Goal: Information Seeking & Learning: Learn about a topic

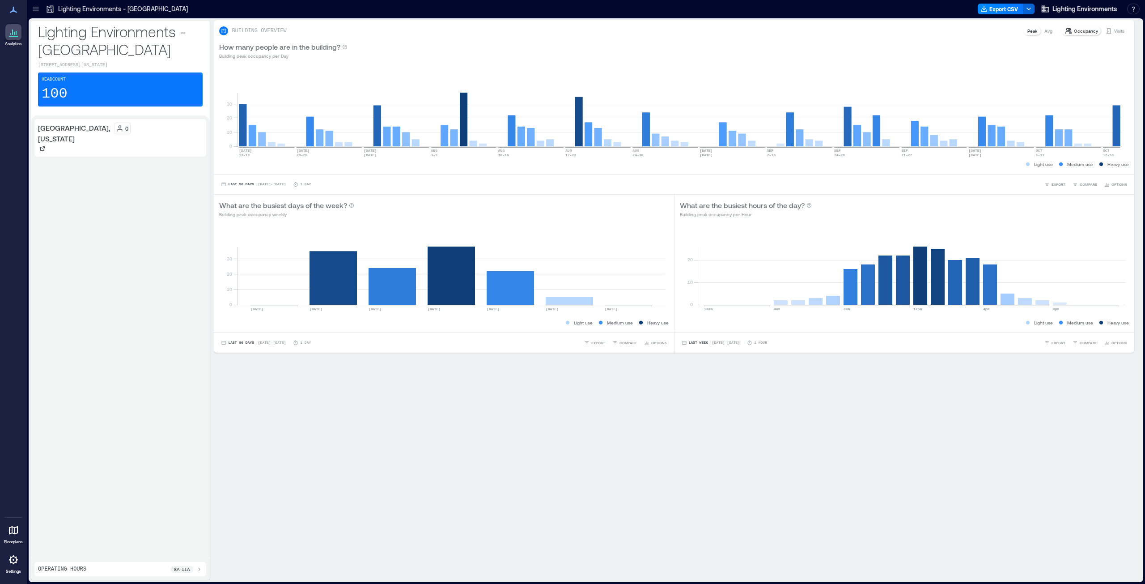
click at [12, 31] on icon at bounding box center [13, 32] width 11 height 11
click at [1044, 31] on p "Avg" at bounding box center [1048, 30] width 8 height 7
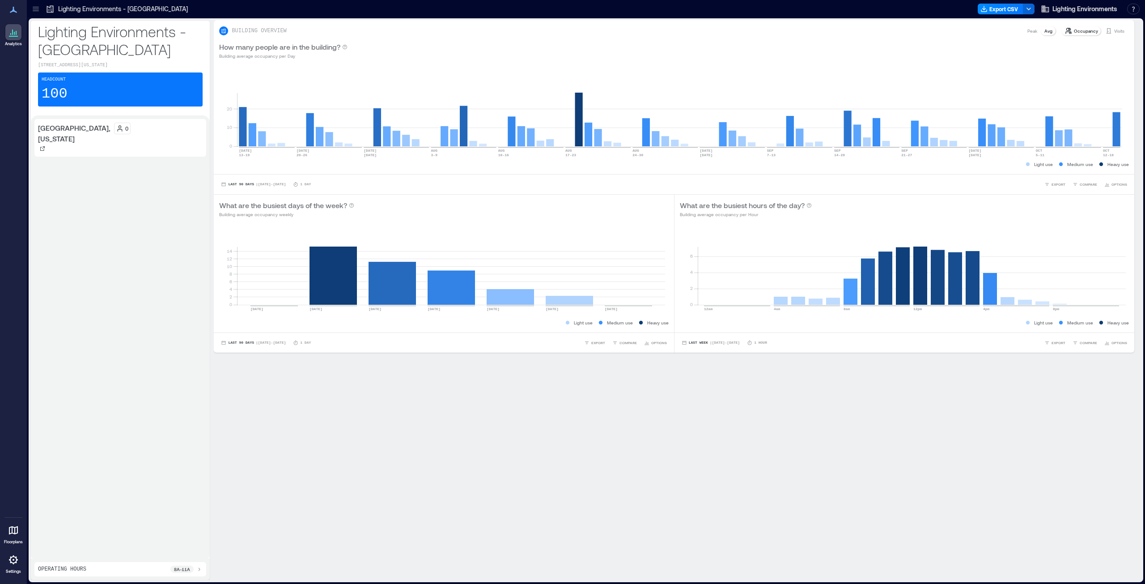
click at [1034, 32] on div "Peak" at bounding box center [1032, 30] width 17 height 9
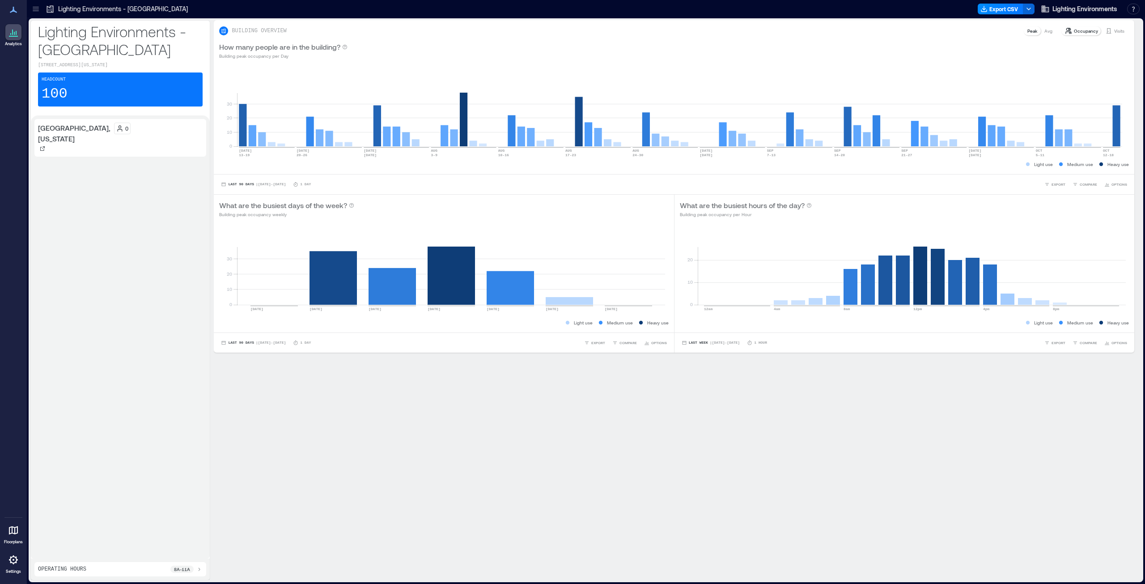
click at [1114, 33] on p "Visits" at bounding box center [1119, 30] width 10 height 7
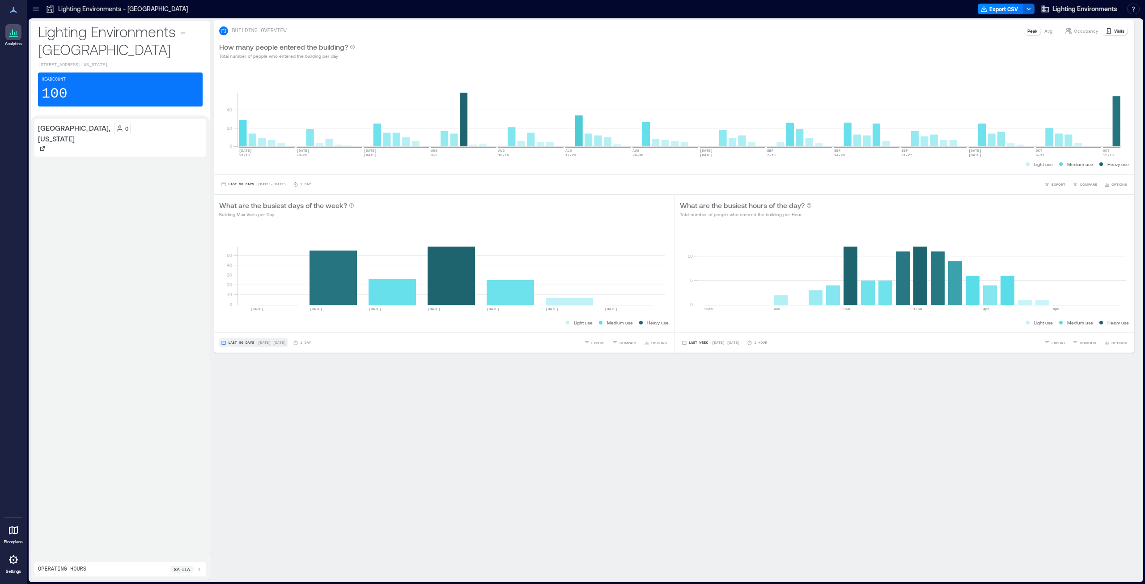
click at [270, 343] on span "| [DATE] - [DATE]" at bounding box center [271, 343] width 30 height 0
click at [239, 325] on span "Custom" at bounding box center [237, 326] width 19 height 6
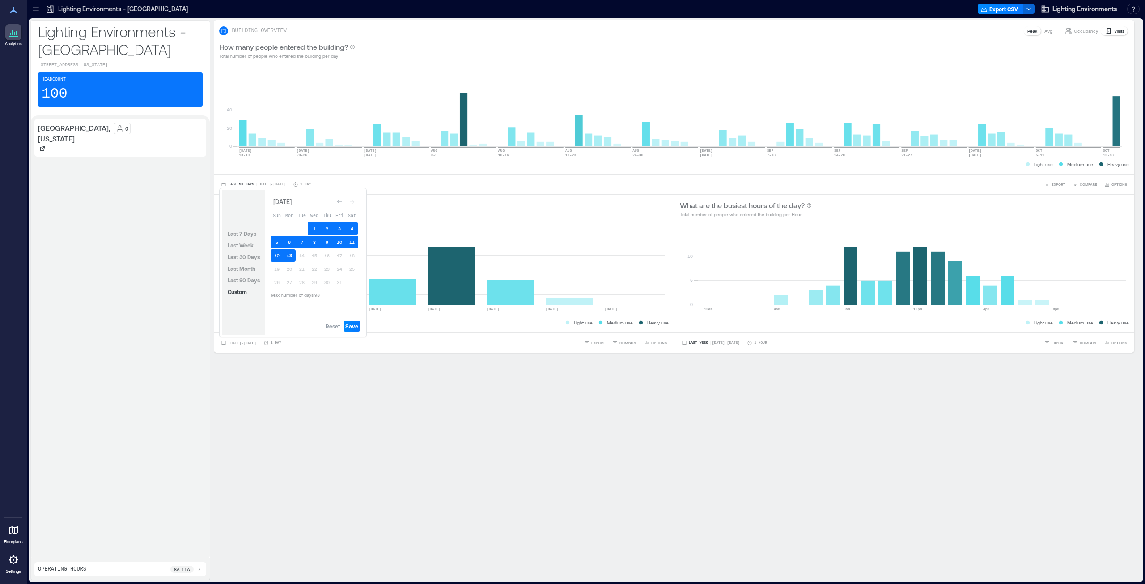
click at [292, 258] on button "13" at bounding box center [289, 255] width 13 height 13
click at [351, 325] on span "Save" at bounding box center [351, 325] width 13 height 7
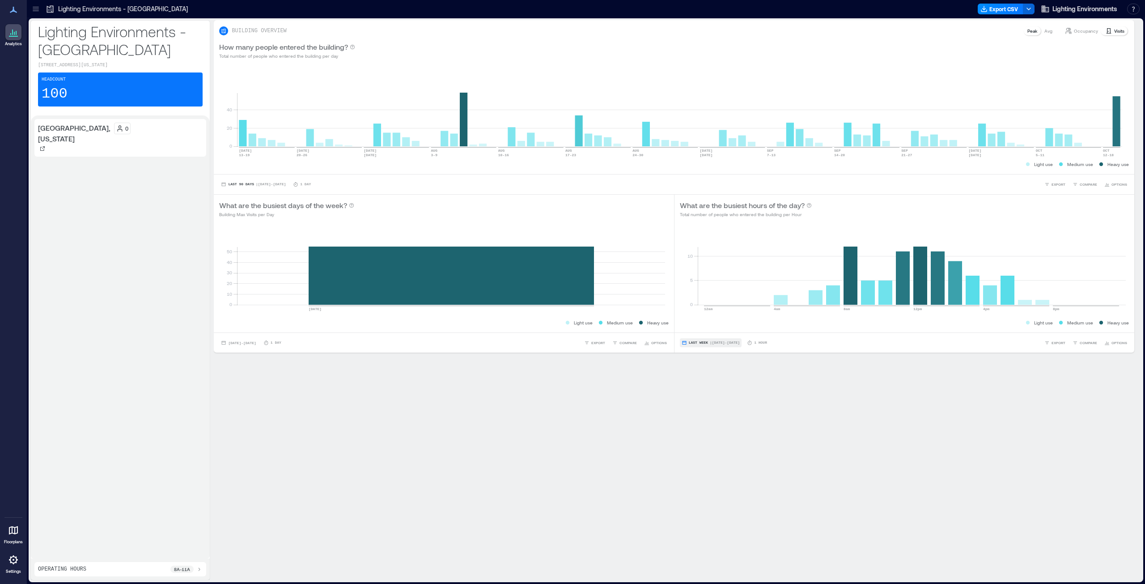
click at [698, 343] on span "Last Week" at bounding box center [698, 343] width 19 height 0
click at [698, 331] on button "Custom" at bounding box center [694, 326] width 23 height 11
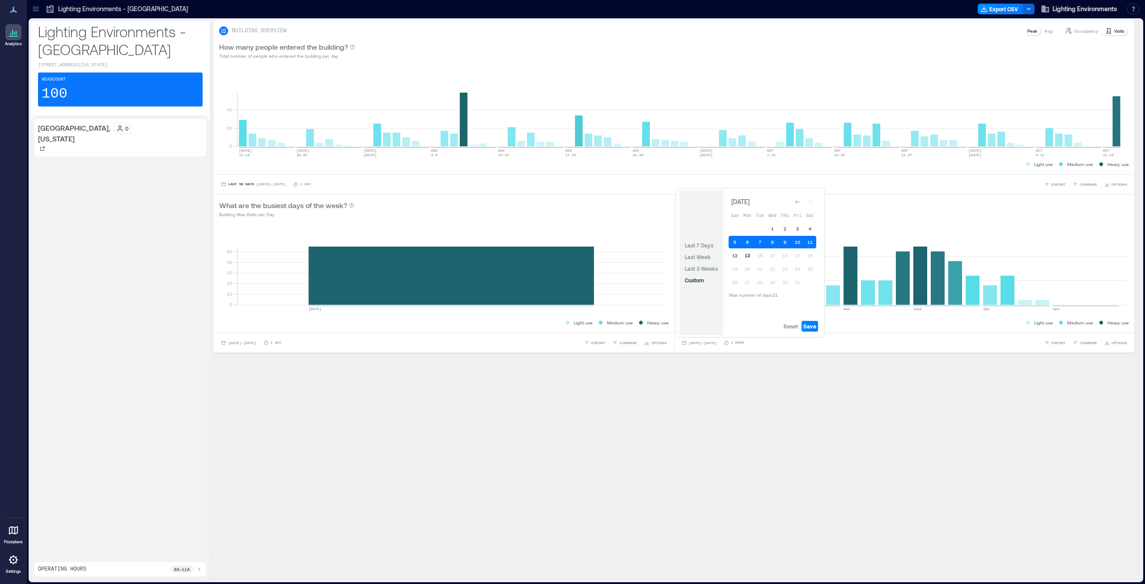
click at [748, 254] on button "13" at bounding box center [747, 255] width 13 height 13
click at [815, 326] on span "Save" at bounding box center [809, 325] width 13 height 7
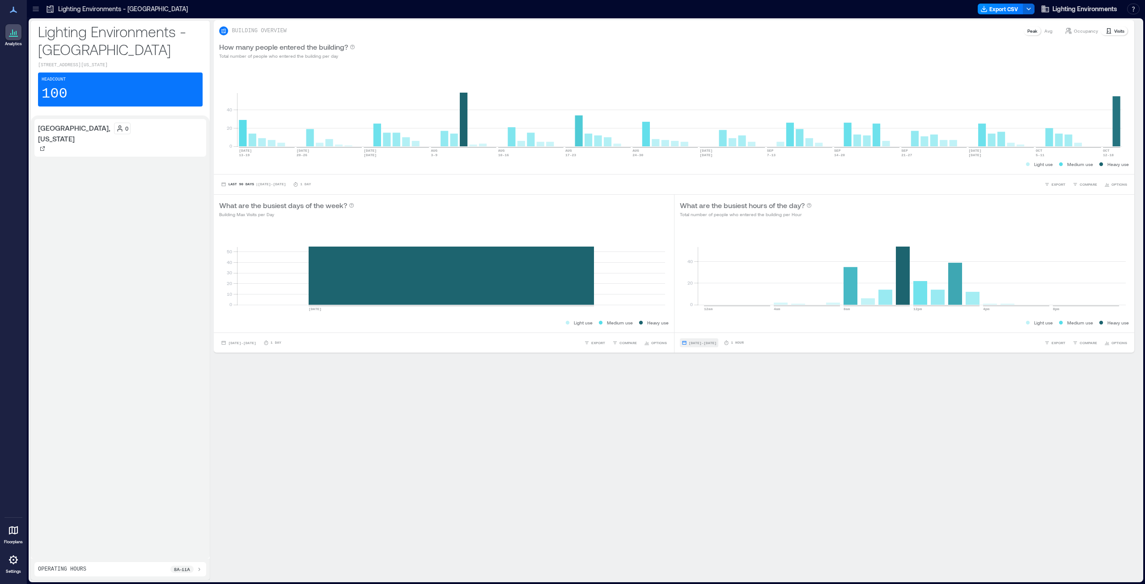
click at [693, 344] on span "[DATE] - [DATE]" at bounding box center [703, 343] width 28 height 4
click at [780, 370] on div "BUILDING OVERVIEW Peak Avg Occupancy Visits How many people entered the buildin…" at bounding box center [678, 300] width 928 height 560
click at [744, 343] on div "1 Hour" at bounding box center [734, 342] width 20 height 5
click at [13, 10] on icon at bounding box center [13, 10] width 7 height 6
click at [1124, 340] on div "[DATE] - [DATE] 1 Hour EXPORT COMPARE OPTIONS" at bounding box center [904, 342] width 460 height 20
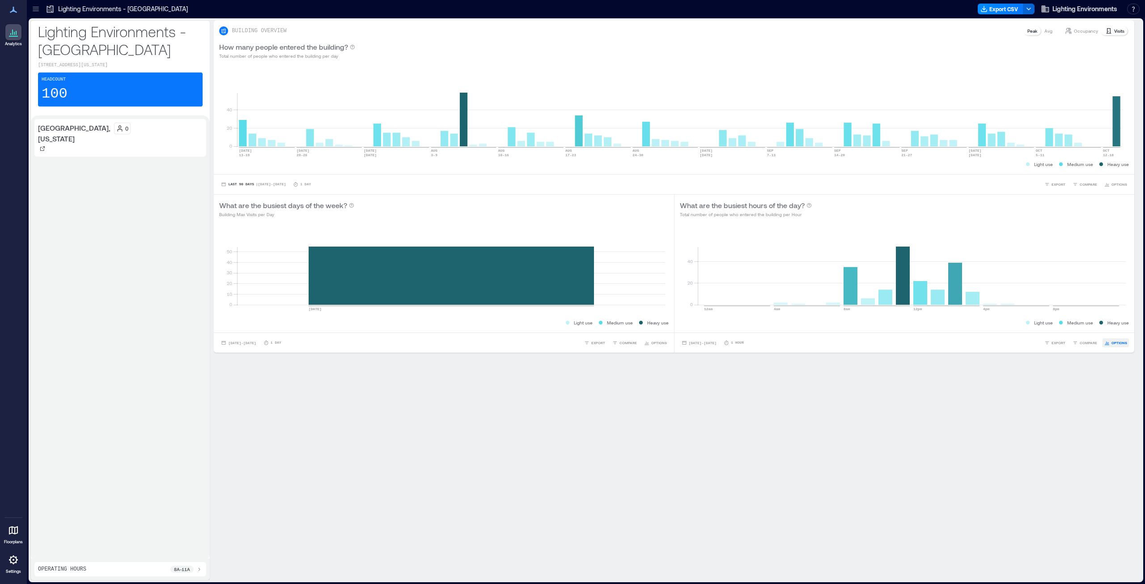
click at [1111, 343] on span "OPTIONS" at bounding box center [1119, 342] width 16 height 5
click at [955, 400] on div "BUILDING OVERVIEW Peak Avg Occupancy Visits How many people entered the buildin…" at bounding box center [678, 300] width 928 height 560
click at [691, 338] on button "[DATE] - [DATE]" at bounding box center [699, 342] width 38 height 9
click at [180, 570] on p "8a - 11a" at bounding box center [182, 568] width 16 height 7
click at [144, 546] on icon at bounding box center [146, 545] width 5 height 6
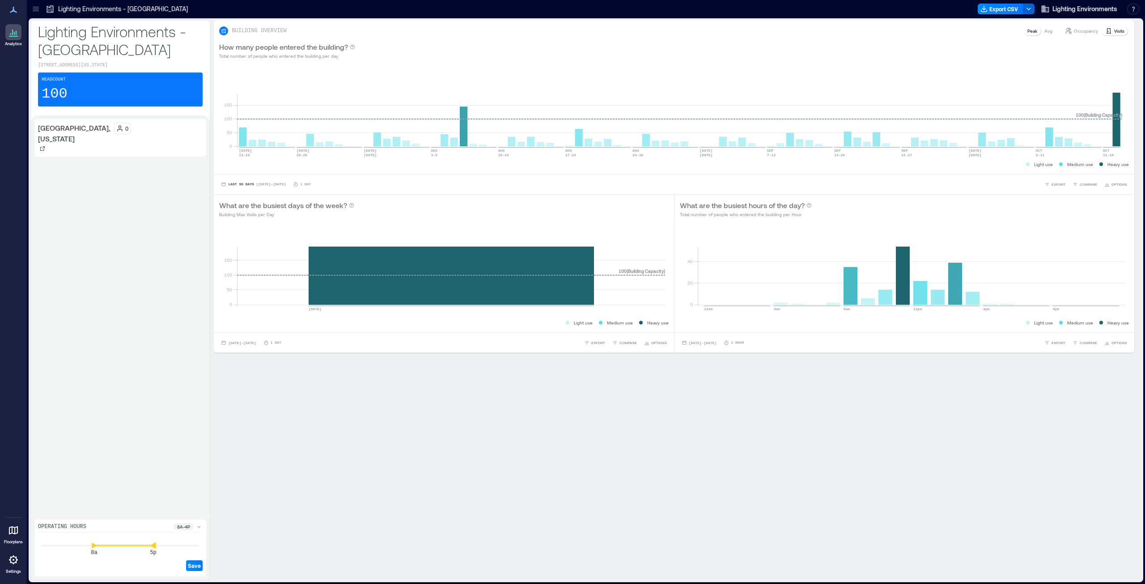
click at [154, 545] on icon at bounding box center [152, 545] width 5 height 6
click at [156, 545] on icon at bounding box center [153, 545] width 6 height 6
click at [14, 560] on icon at bounding box center [13, 559] width 11 height 11
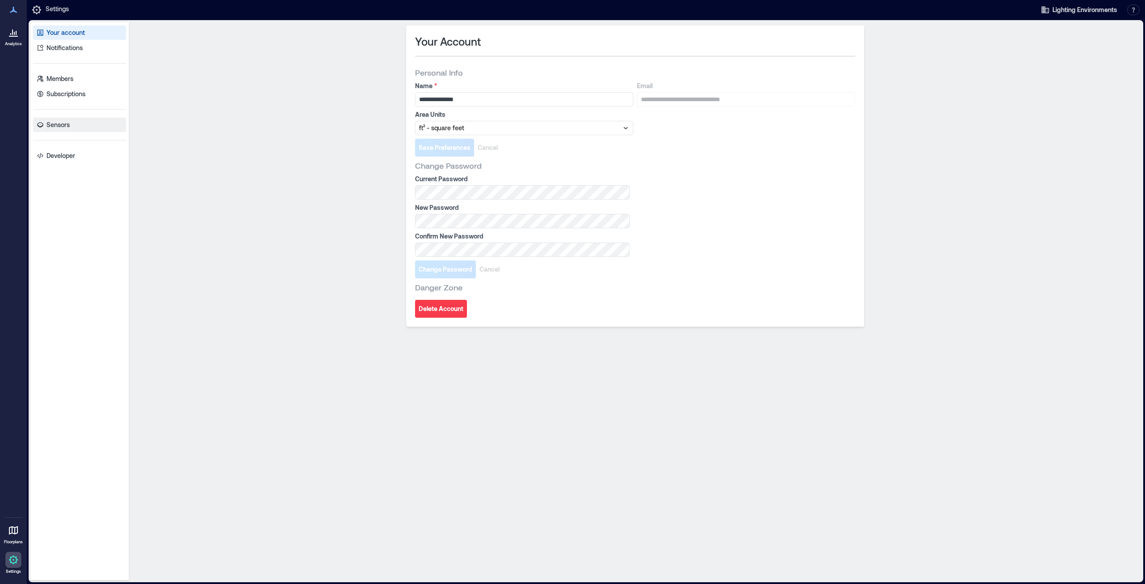
click at [55, 126] on p "Sensors" at bounding box center [58, 124] width 23 height 9
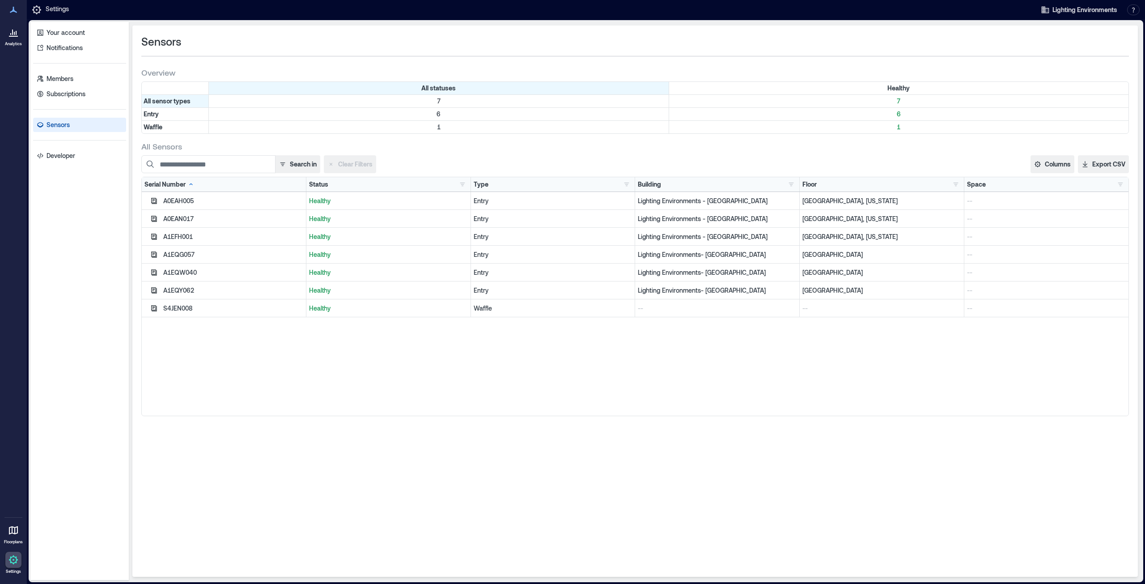
click at [11, 38] on div at bounding box center [13, 32] width 16 height 16
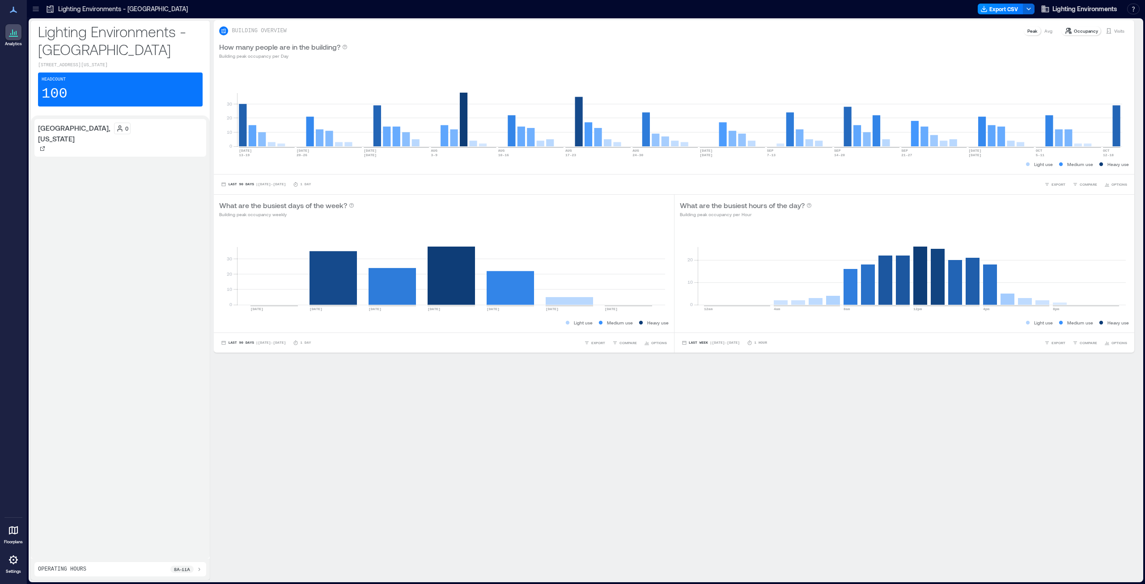
click at [12, 535] on div at bounding box center [13, 530] width 16 height 16
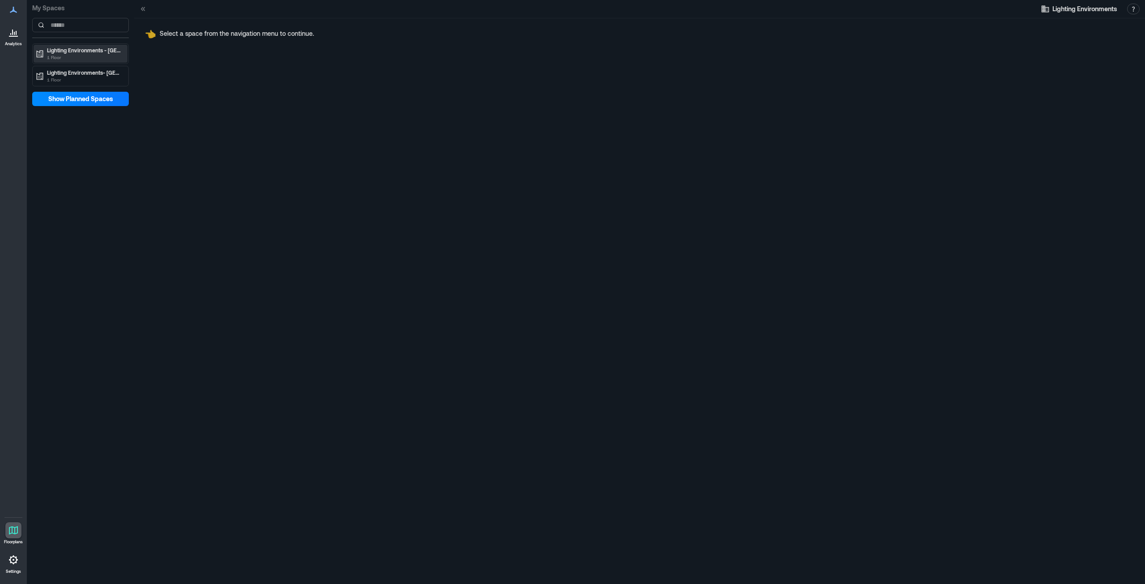
click at [75, 53] on p "Lighting Environments - [GEOGRAPHIC_DATA]" at bounding box center [84, 50] width 75 height 7
click at [67, 66] on p "[GEOGRAPHIC_DATA], [US_STATE]" at bounding box center [83, 68] width 74 height 7
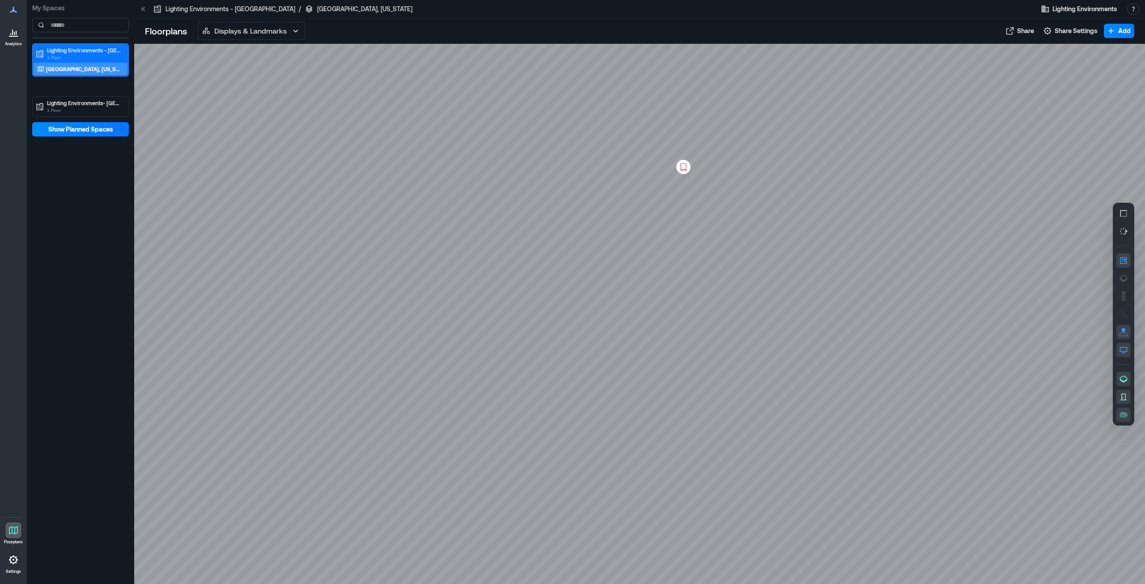
click at [687, 167] on icon at bounding box center [683, 166] width 11 height 9
click at [541, 127] on div at bounding box center [639, 314] width 1011 height 540
click at [250, 27] on p "Displays & Landmarks" at bounding box center [250, 30] width 72 height 11
click at [245, 72] on p "Live Availability" at bounding box center [238, 70] width 47 height 11
click at [228, 30] on p "Live Availability" at bounding box center [237, 30] width 47 height 11
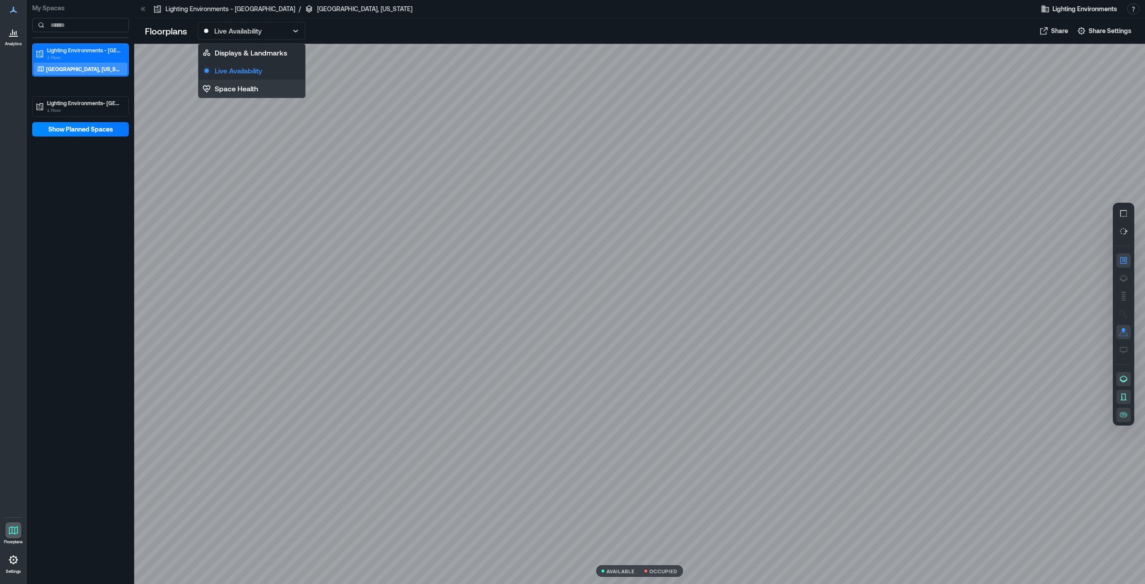
click at [235, 88] on p "Space Health" at bounding box center [236, 88] width 43 height 11
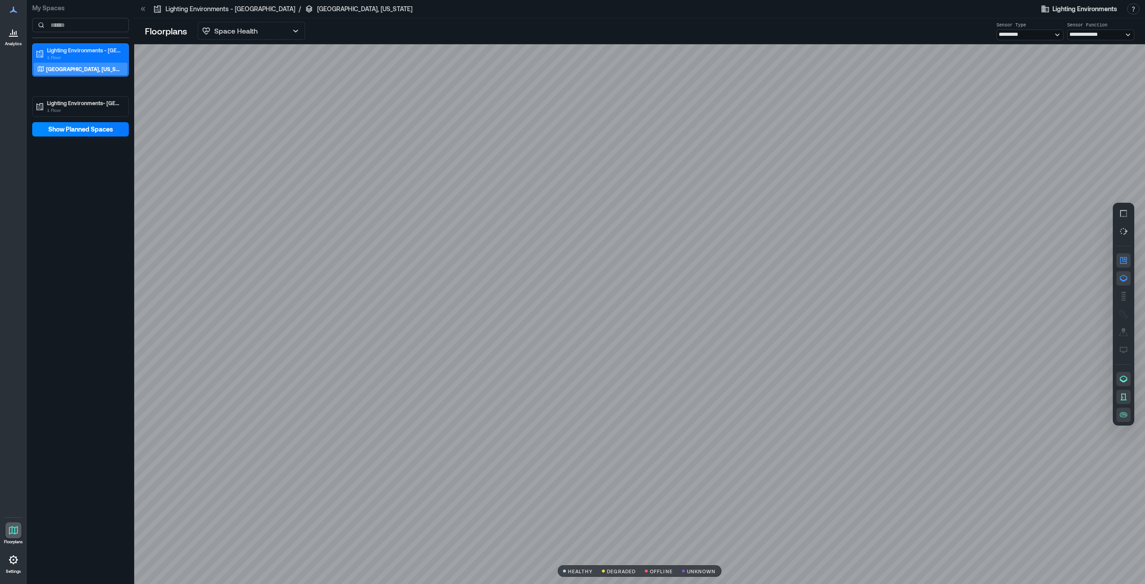
click at [200, 408] on div at bounding box center [639, 314] width 1011 height 540
